Goal: Book appointment/travel/reservation

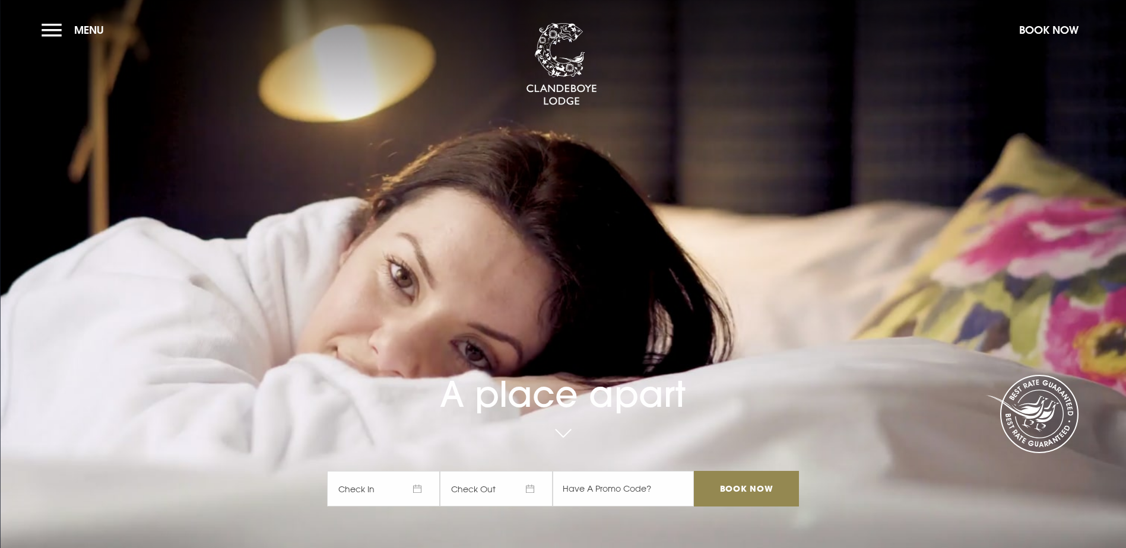
click at [45, 36] on button "Menu" at bounding box center [76, 30] width 68 height 26
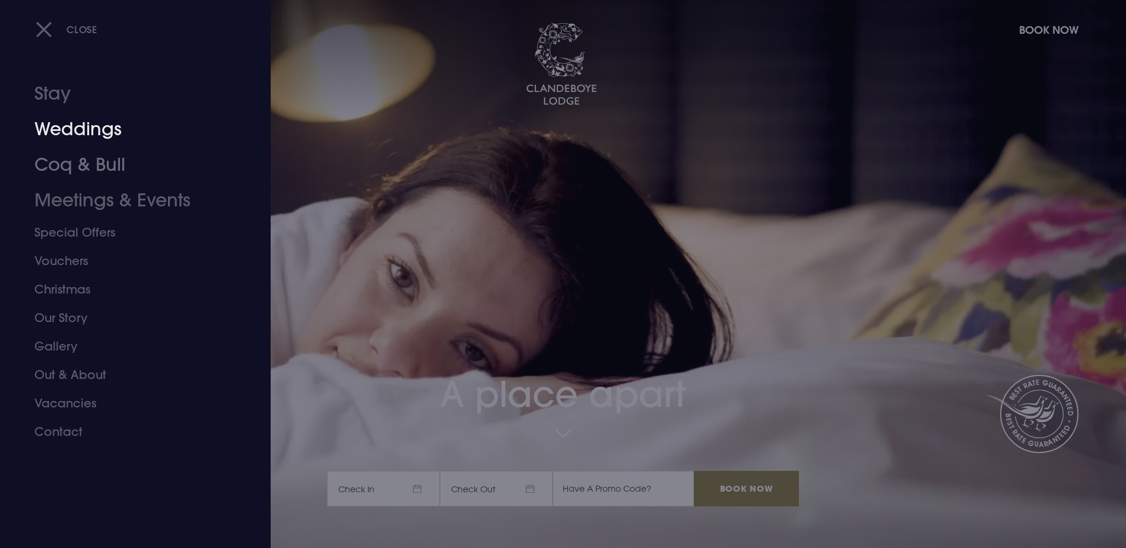
click at [82, 129] on link "Weddings" at bounding box center [128, 130] width 188 height 36
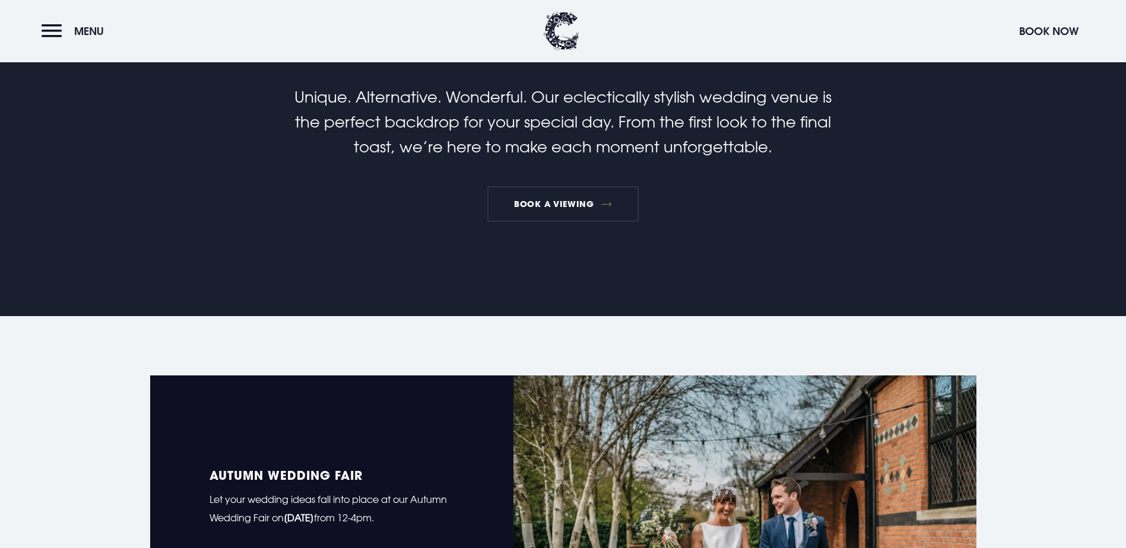
scroll to position [771, 0]
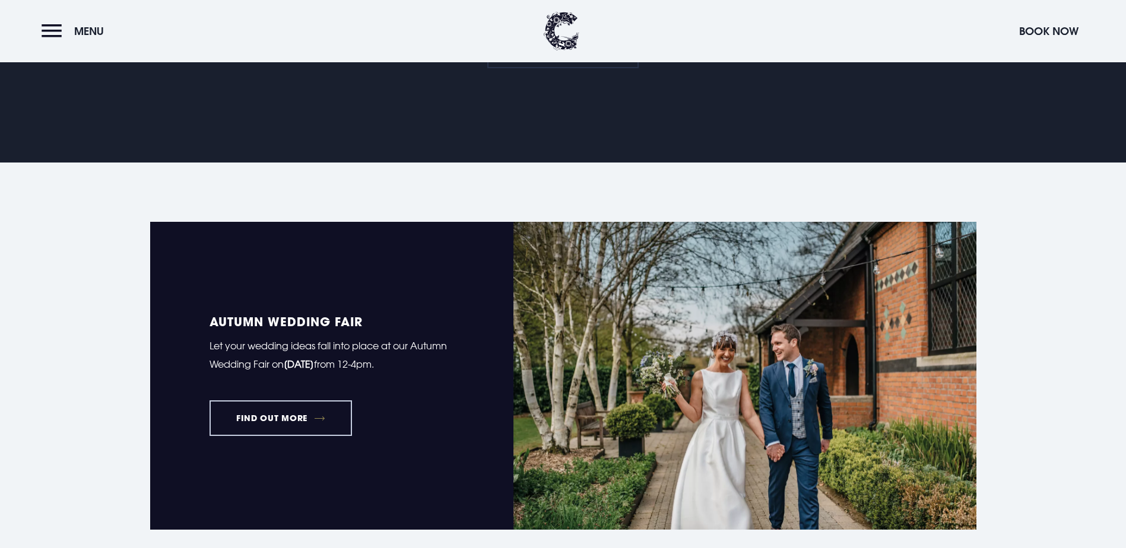
click at [303, 401] on link "FIND OUT MORE" at bounding box center [280, 419] width 143 height 36
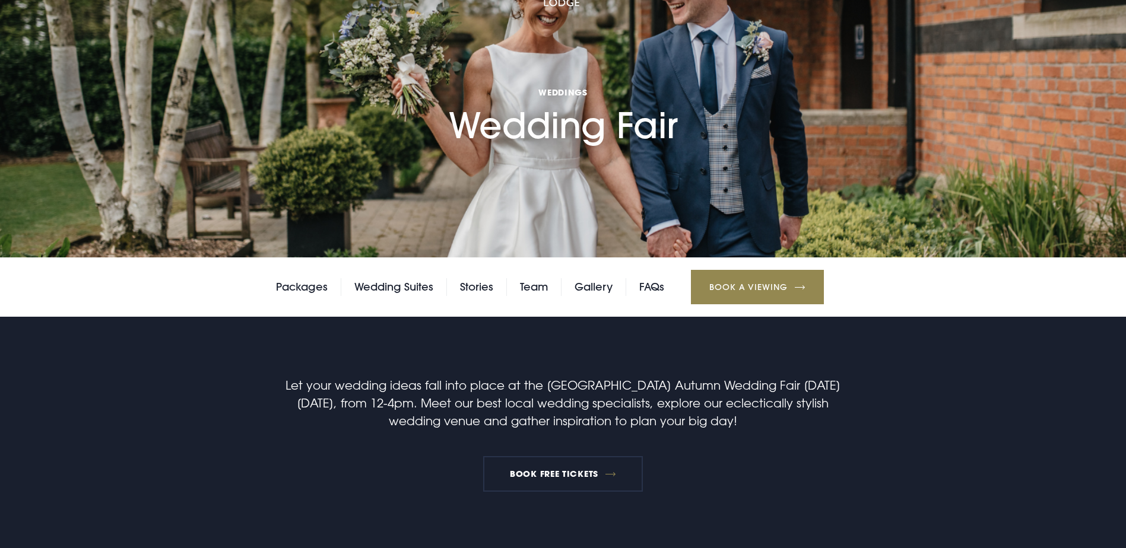
scroll to position [297, 0]
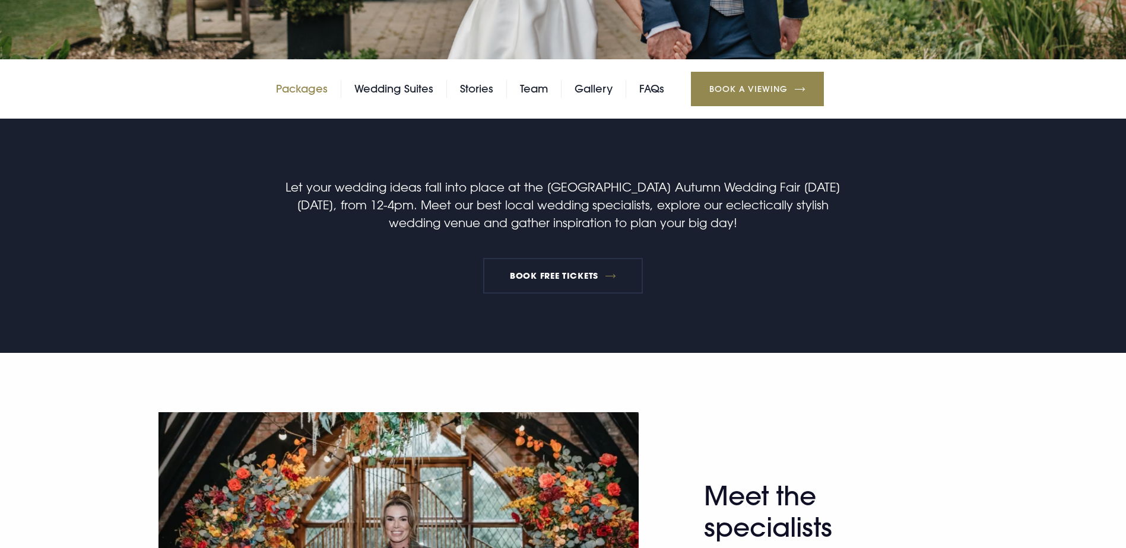
click at [292, 98] on link "Packages" at bounding box center [302, 89] width 52 height 18
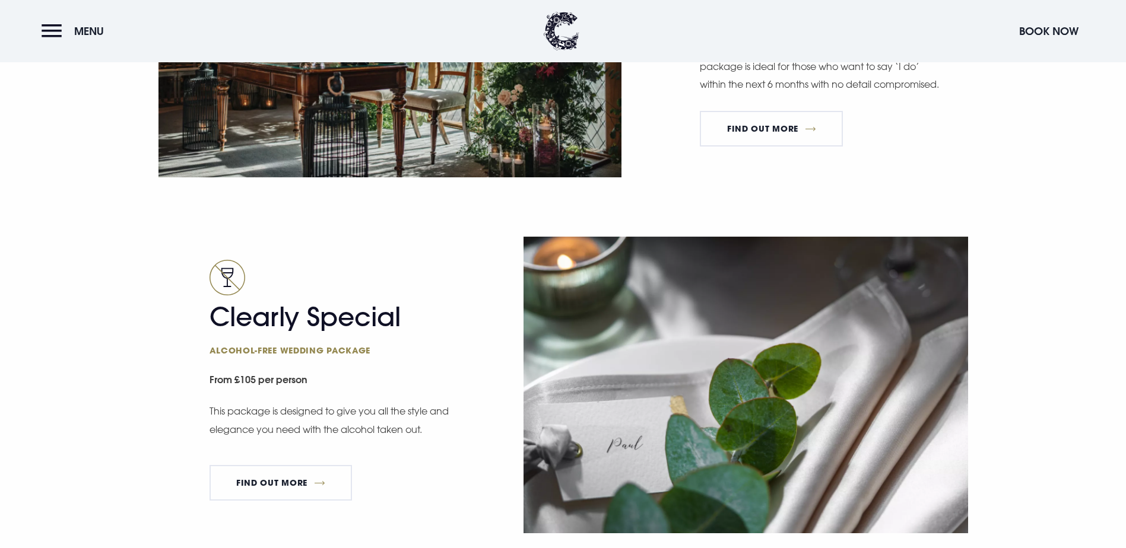
scroll to position [1899, 0]
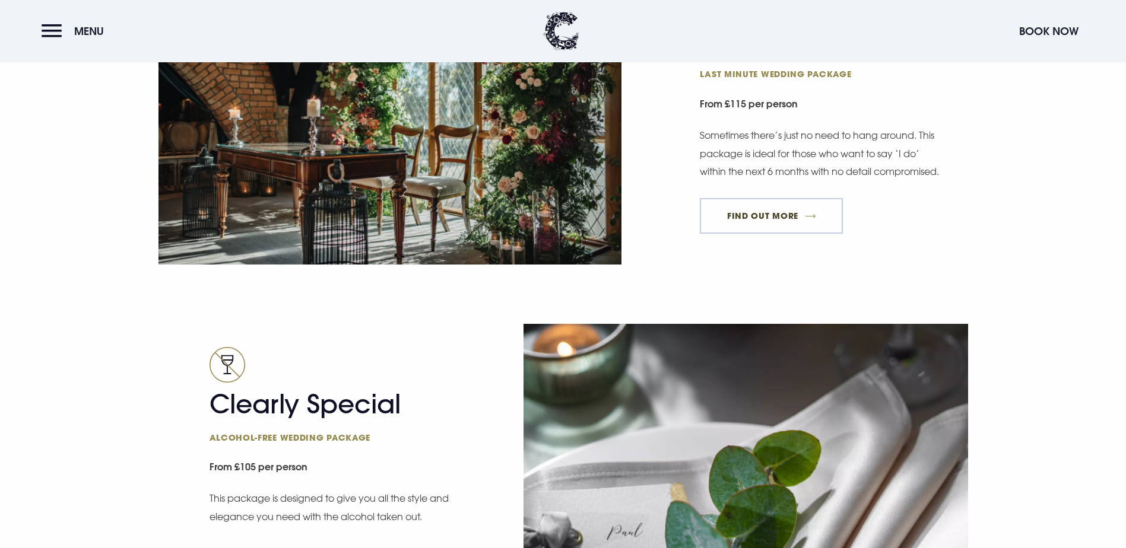
click at [771, 234] on link "FIND OUT MORE" at bounding box center [771, 216] width 143 height 36
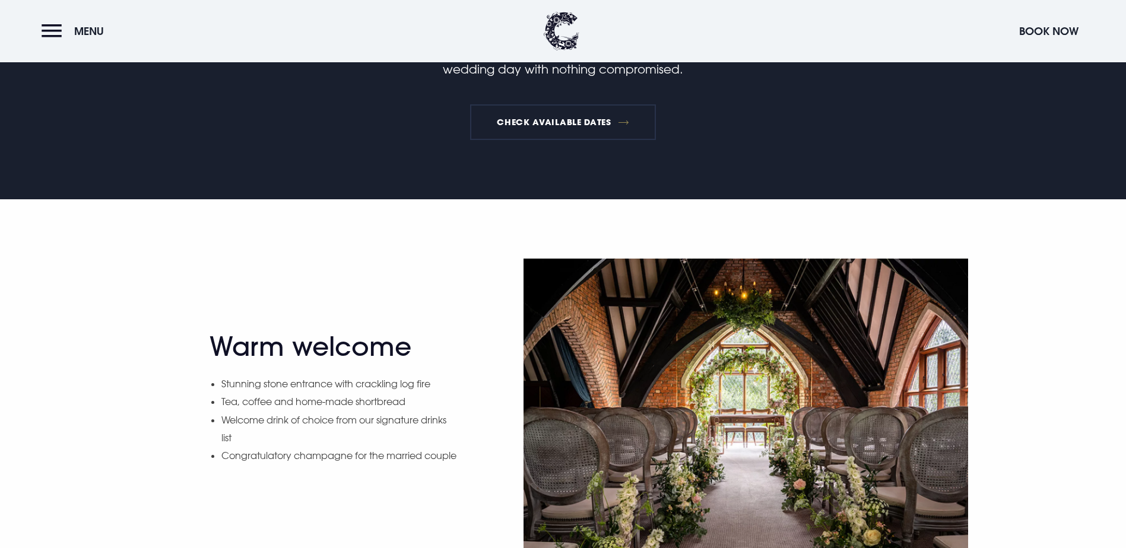
scroll to position [178, 0]
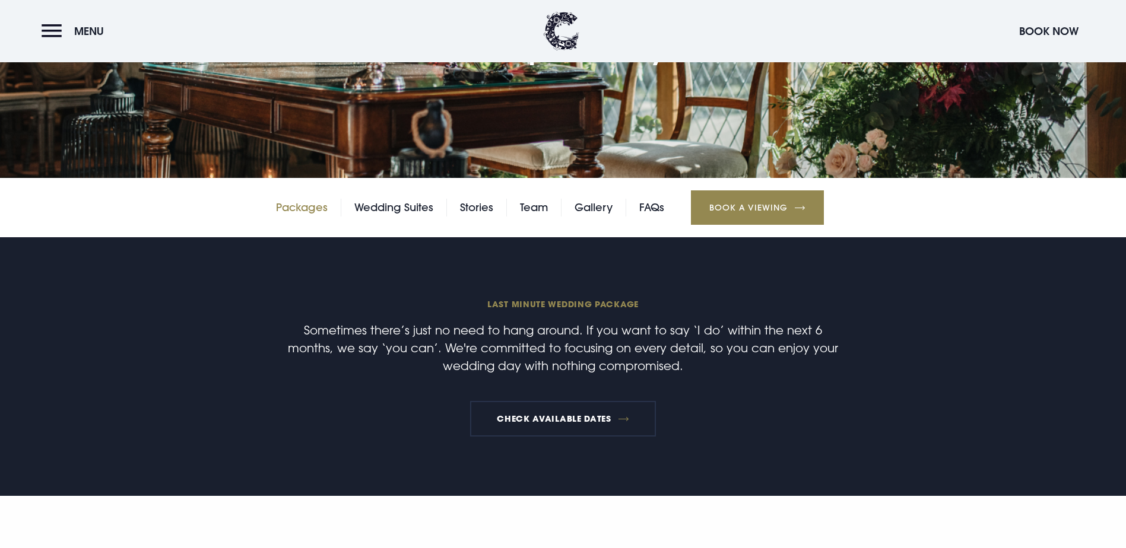
click at [298, 217] on link "Packages" at bounding box center [302, 208] width 52 height 18
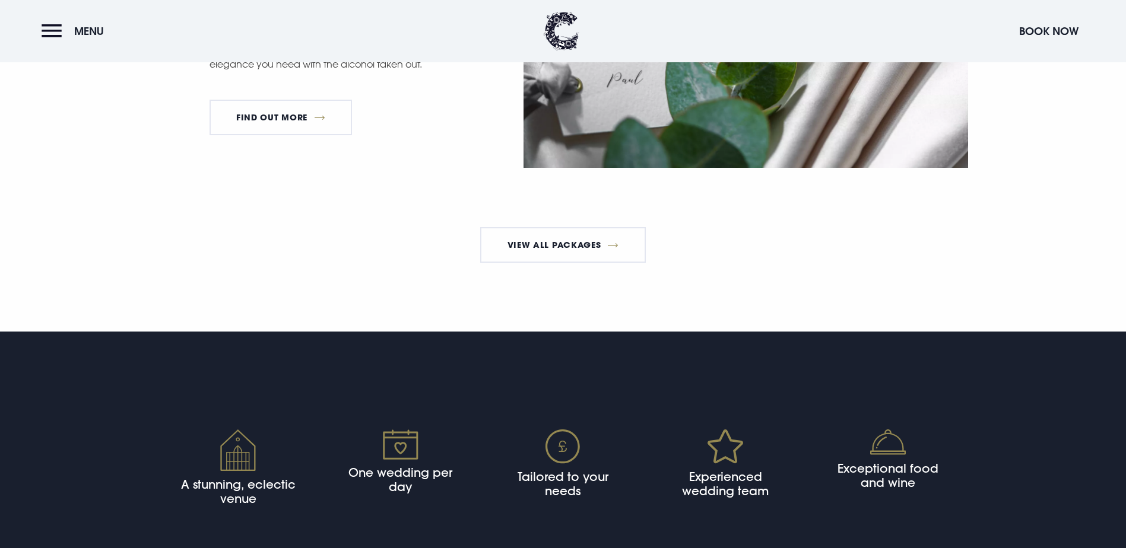
scroll to position [2492, 0]
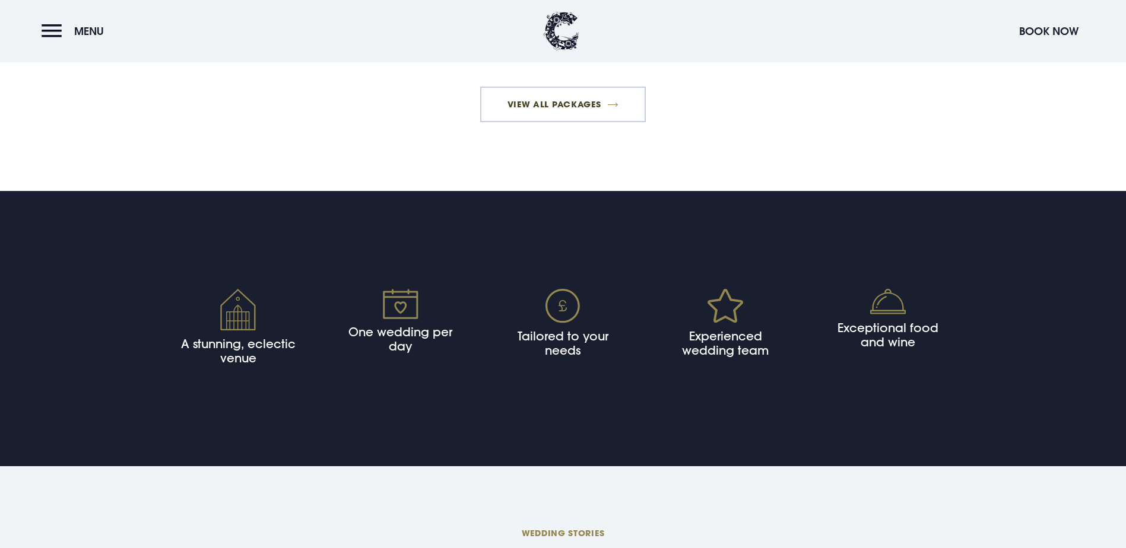
click at [564, 122] on link "View All Packages" at bounding box center [563, 105] width 166 height 36
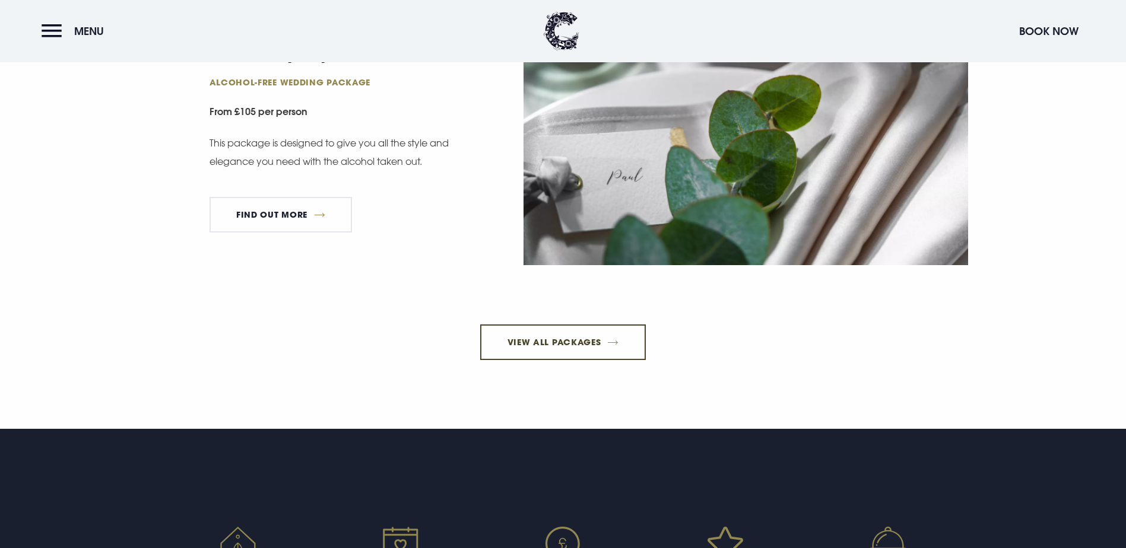
scroll to position [2017, 0]
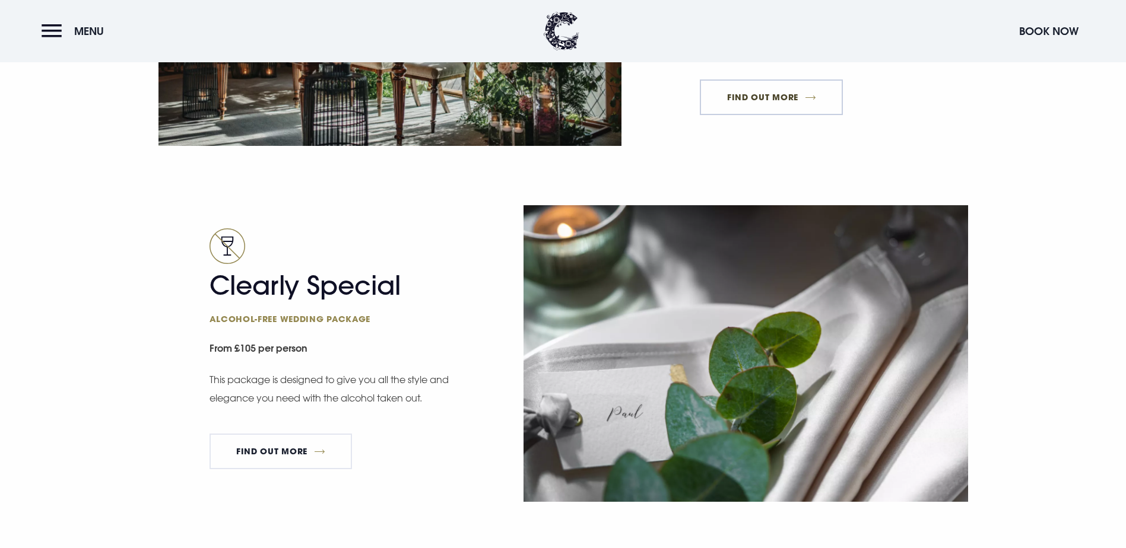
click at [742, 115] on link "FIND OUT MORE" at bounding box center [771, 98] width 143 height 36
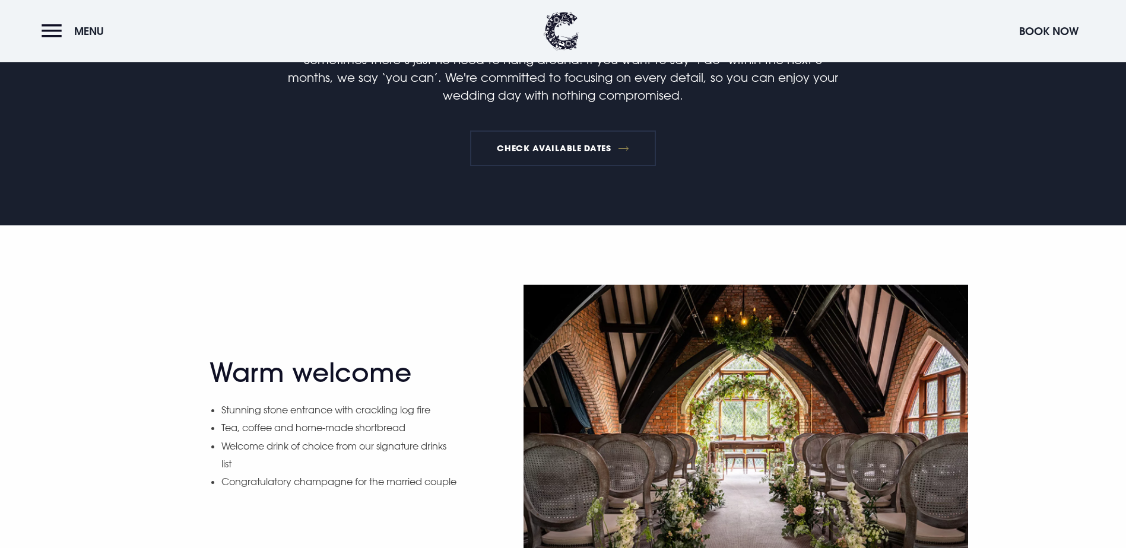
scroll to position [475, 0]
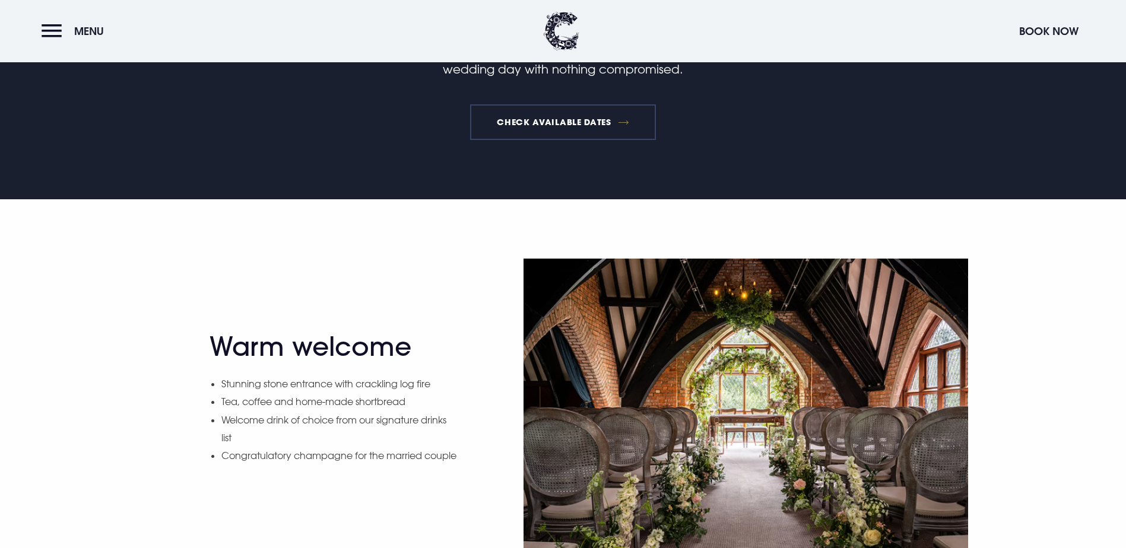
click at [579, 140] on link "Check available dates" at bounding box center [563, 122] width 186 height 36
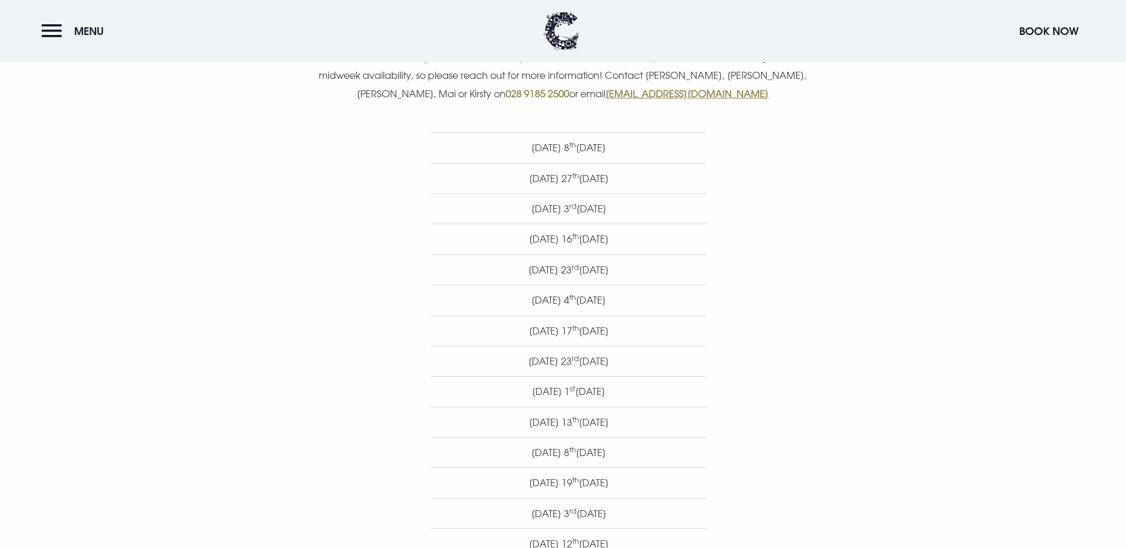
scroll to position [712, 0]
